Goal: Browse casually: Explore the website without a specific task or goal

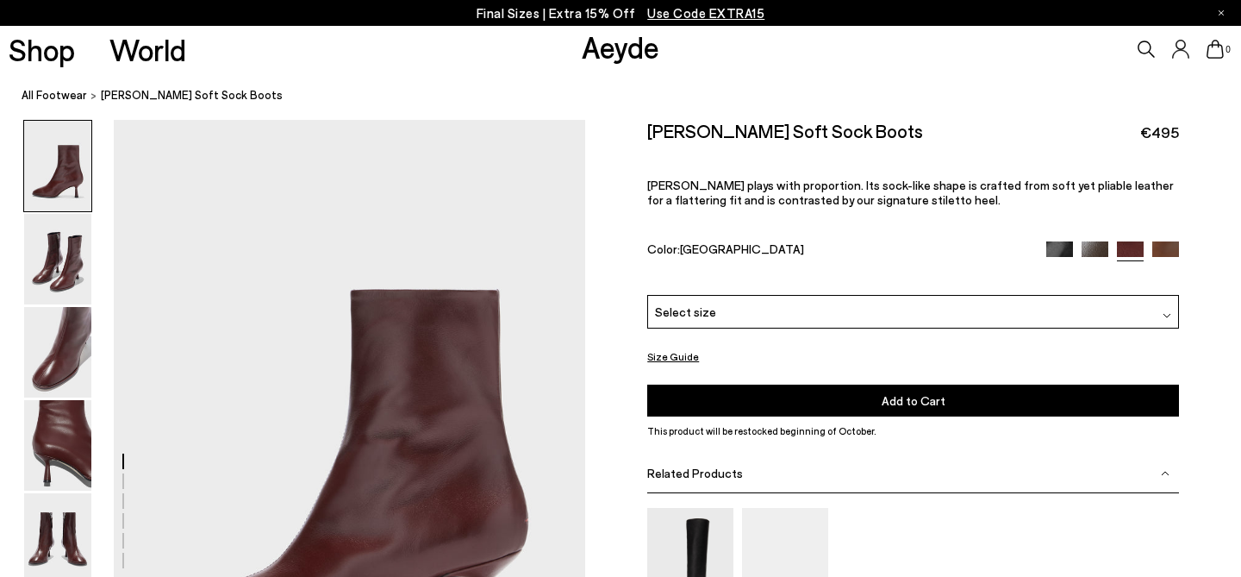
scroll to position [92, 0]
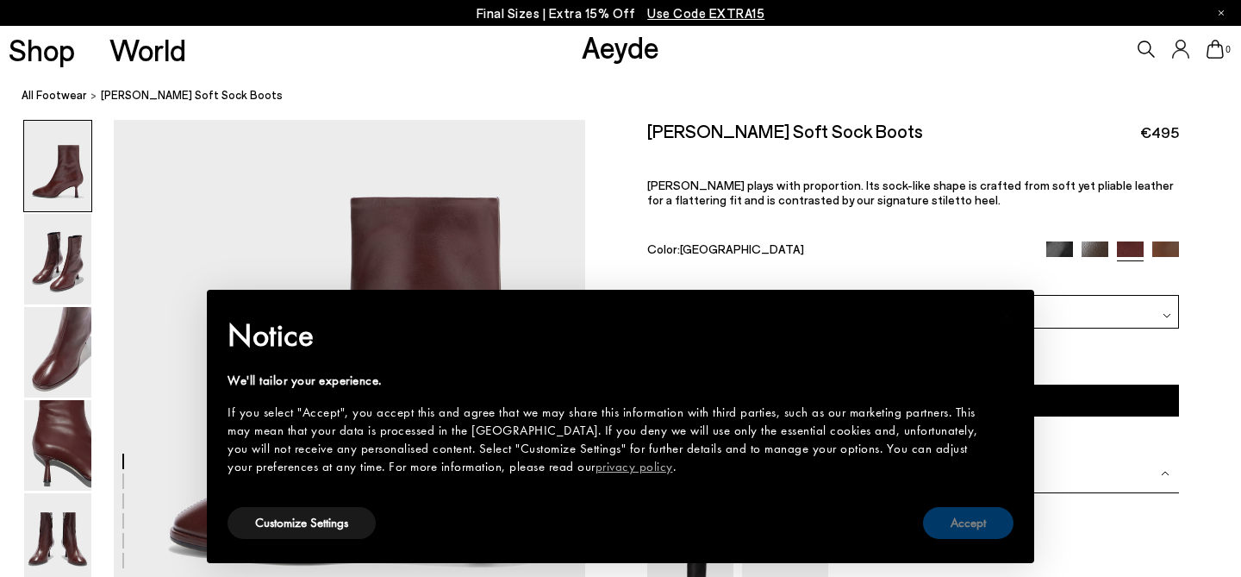
click at [962, 529] on button "Accept" at bounding box center [968, 523] width 91 height 32
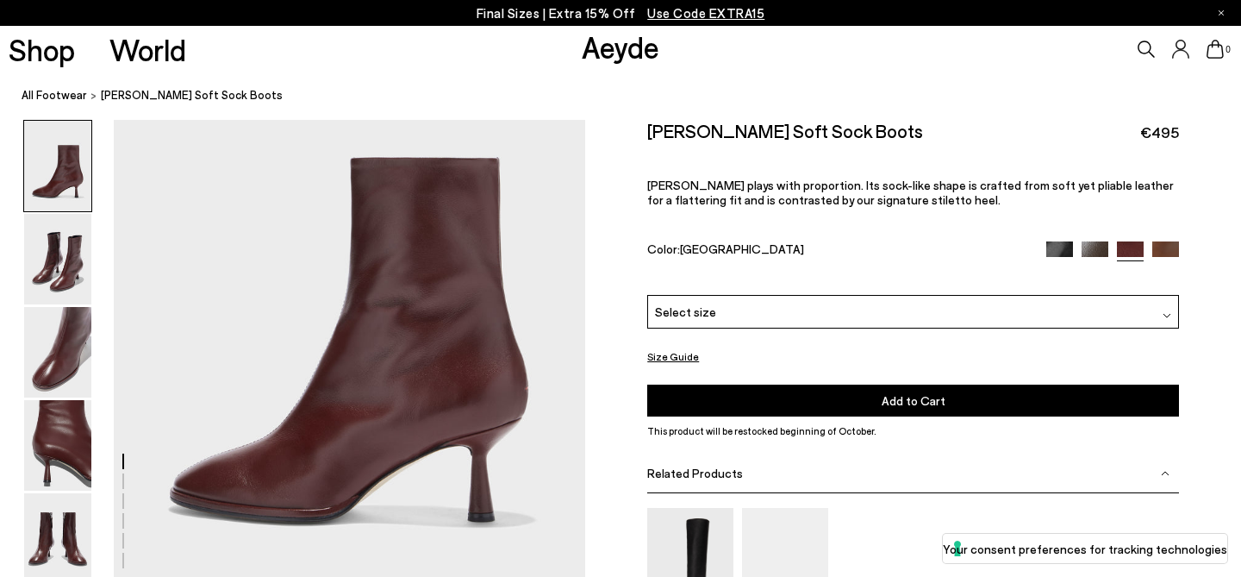
scroll to position [130, 0]
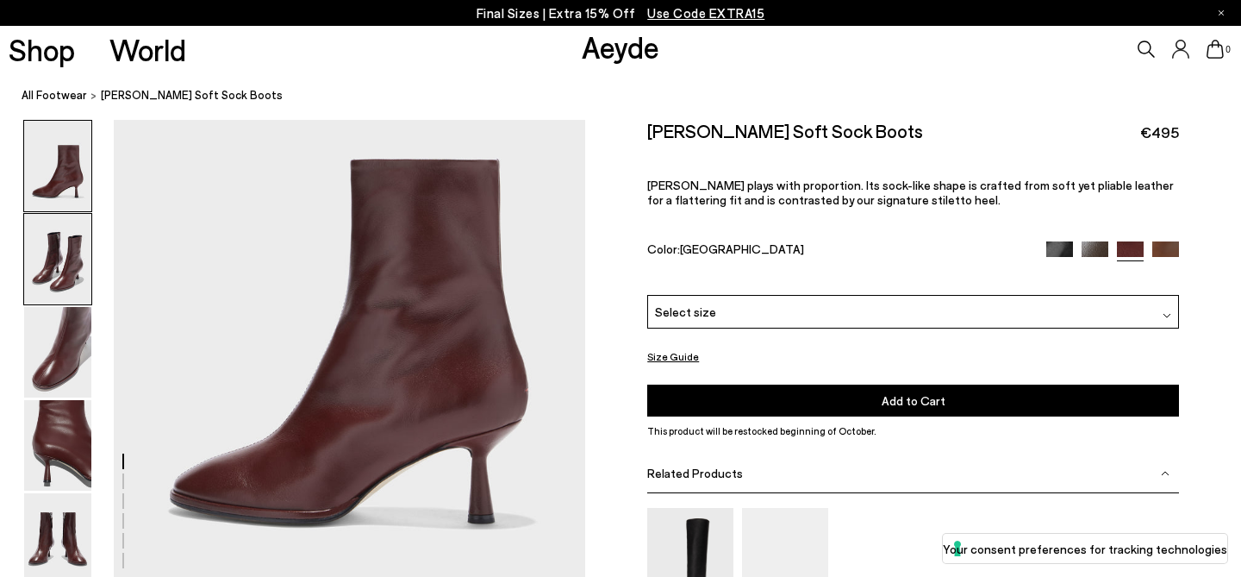
click at [56, 280] on img at bounding box center [57, 259] width 67 height 91
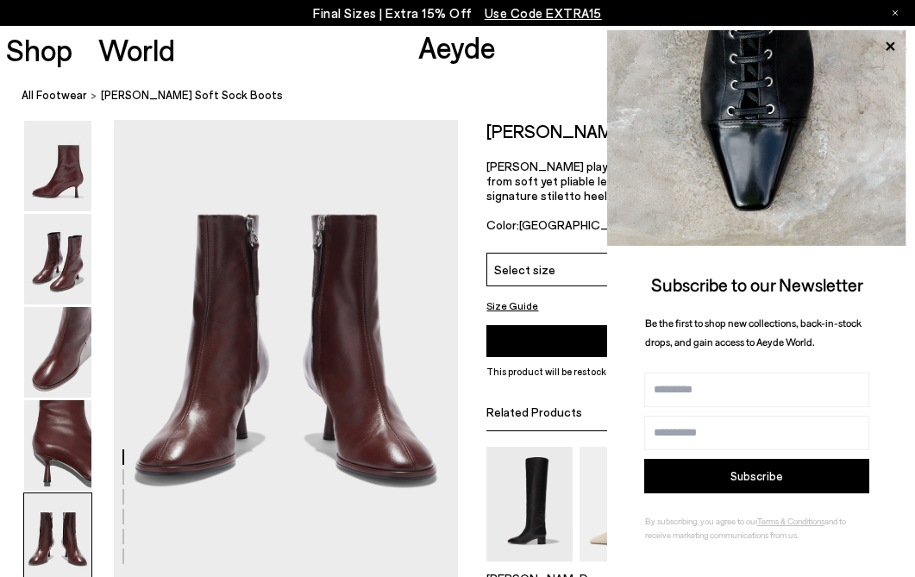
scroll to position [1843, 0]
click at [65, 186] on img at bounding box center [57, 166] width 67 height 91
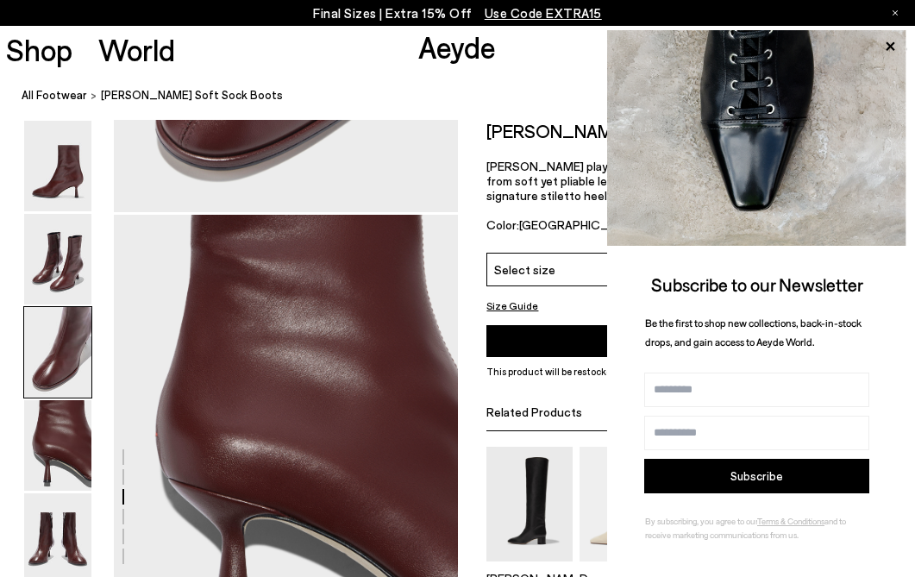
scroll to position [0, 0]
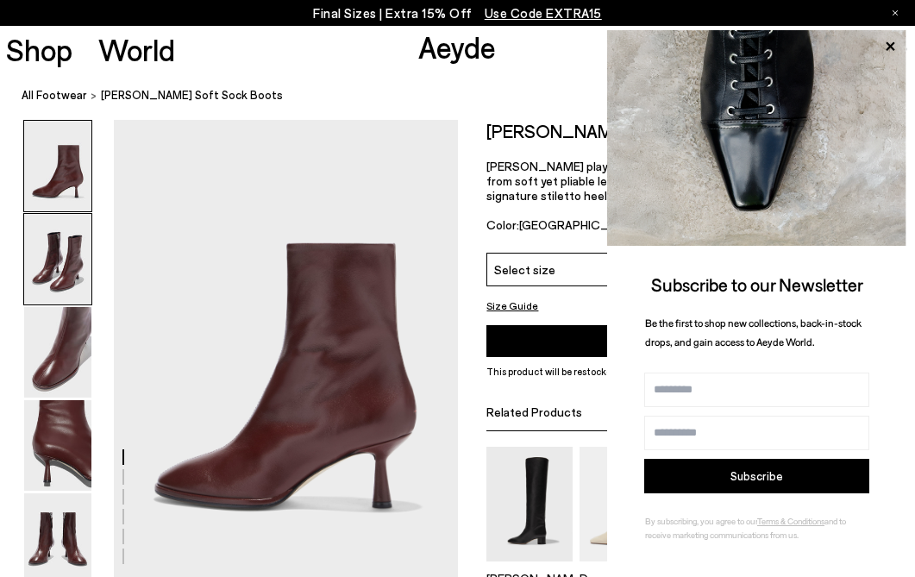
click at [66, 281] on img at bounding box center [57, 259] width 67 height 91
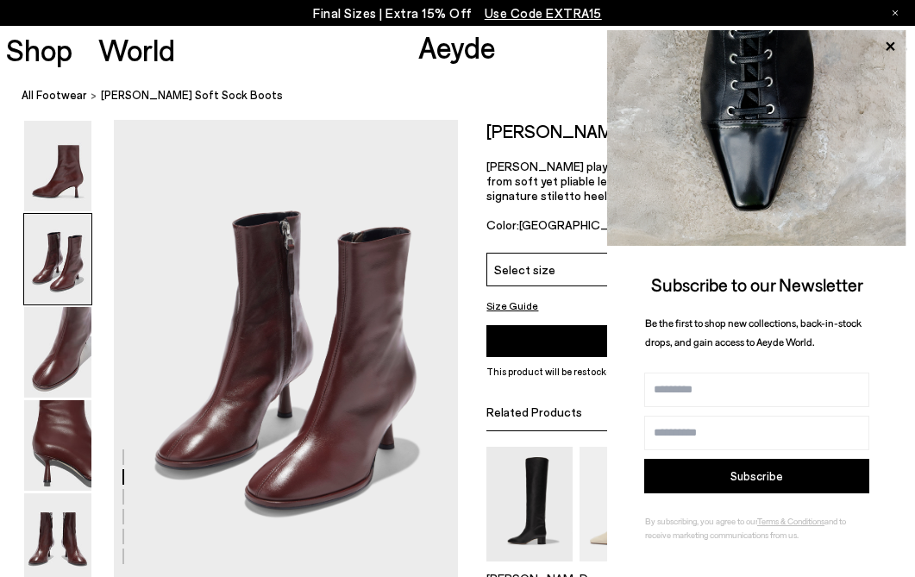
scroll to position [460, 0]
